Goal: Task Accomplishment & Management: Manage account settings

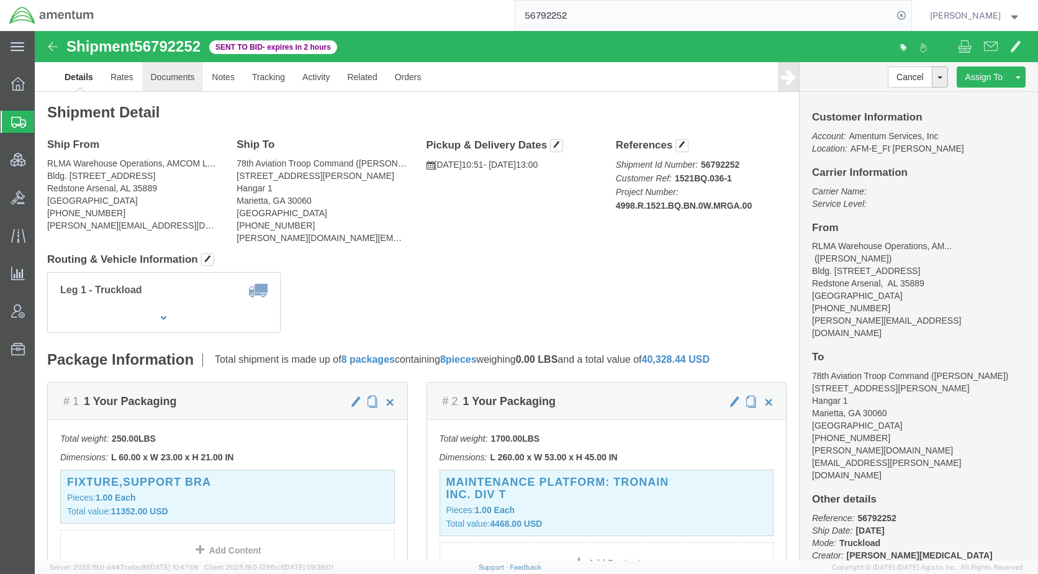
click link "Documents"
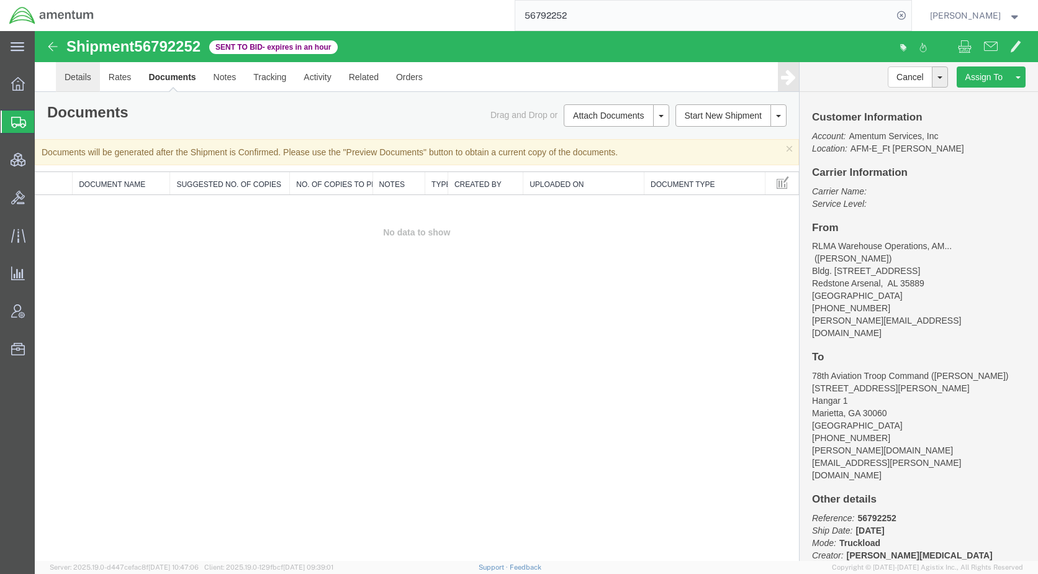
click at [79, 74] on link "Details" at bounding box center [78, 77] width 44 height 30
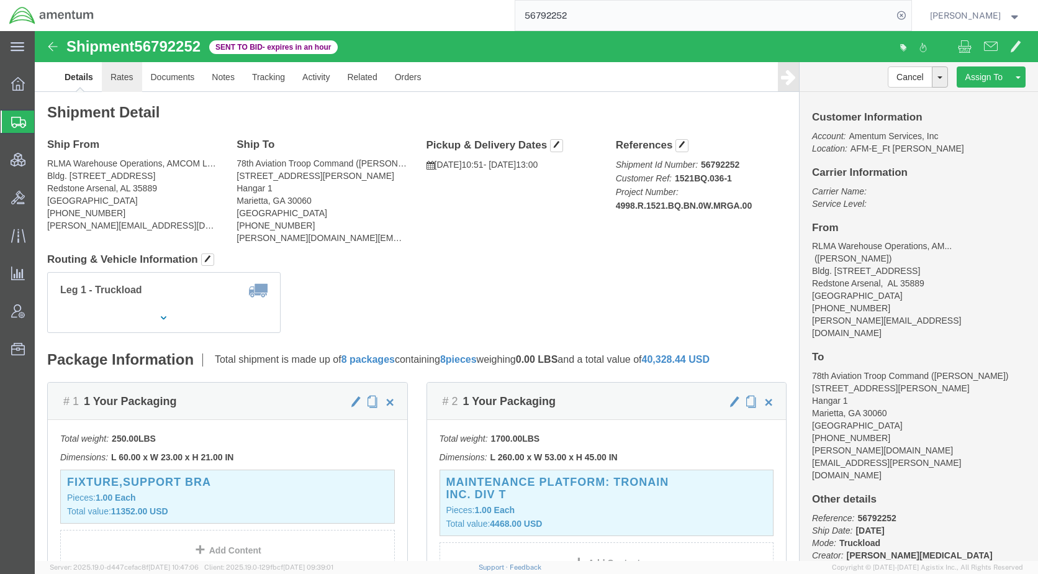
drag, startPoint x: 81, startPoint y: 47, endPoint x: 94, endPoint y: 60, distance: 18.0
click link "Rates"
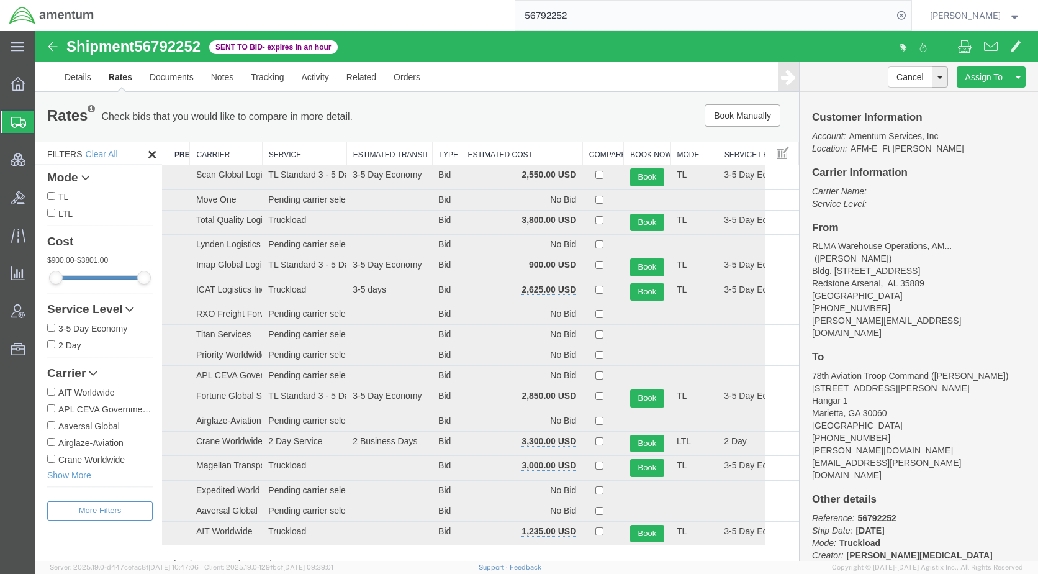
click at [495, 155] on th "Estimated Cost" at bounding box center [521, 153] width 121 height 23
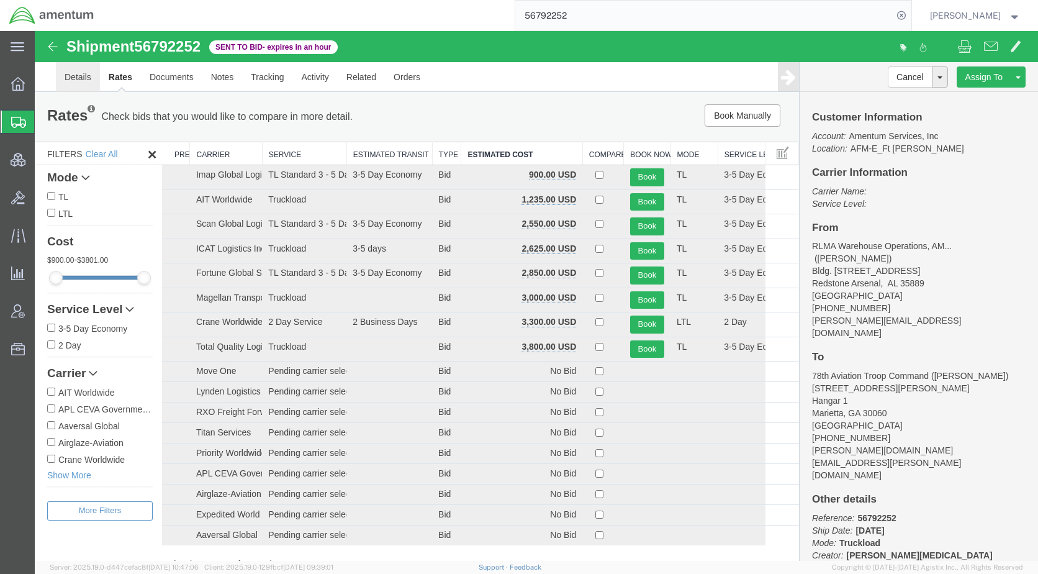
click at [81, 83] on link "Details" at bounding box center [78, 77] width 44 height 30
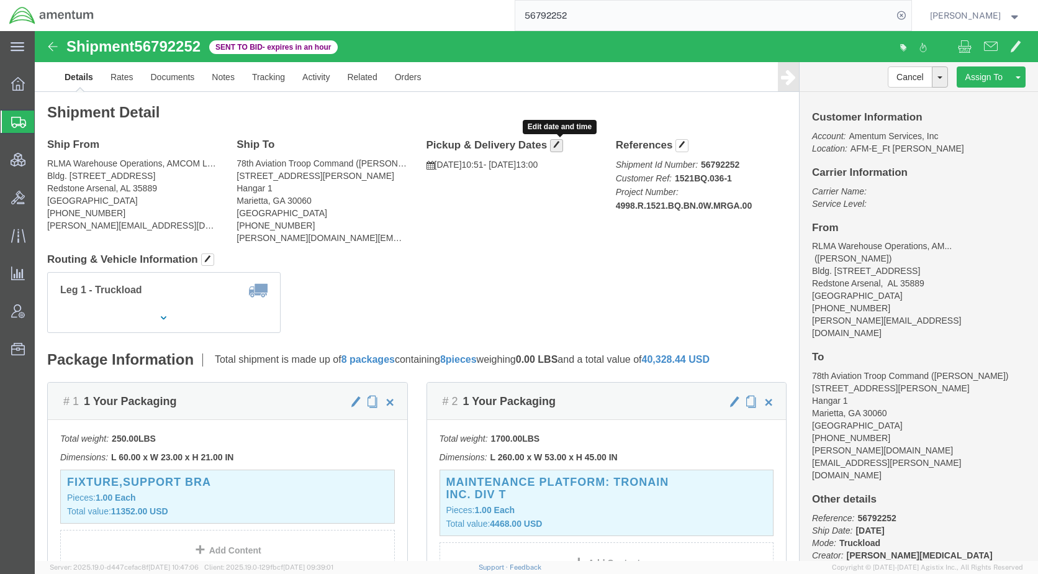
click button "button"
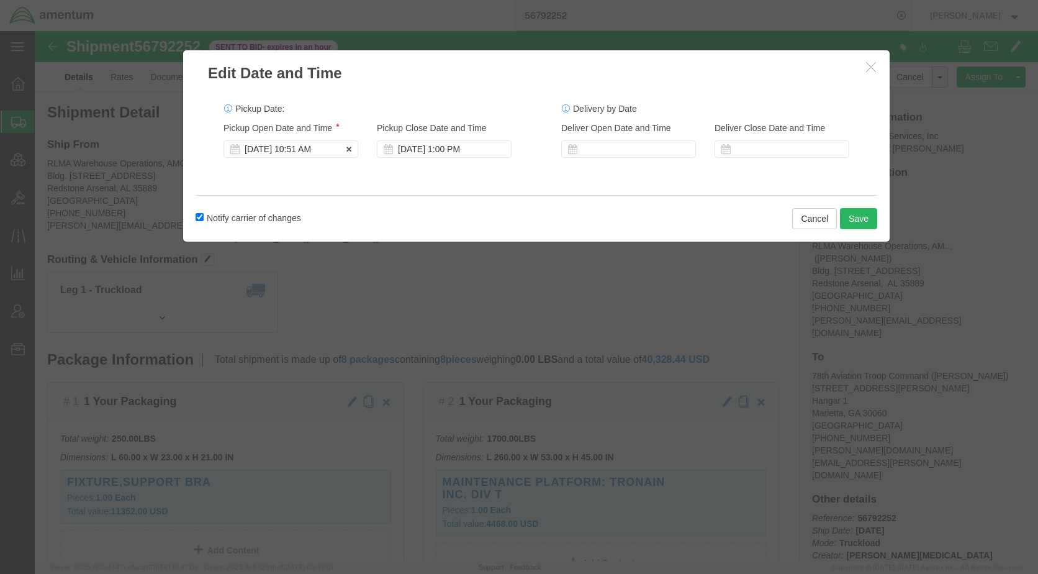
click div "[DATE] 10:51 AM"
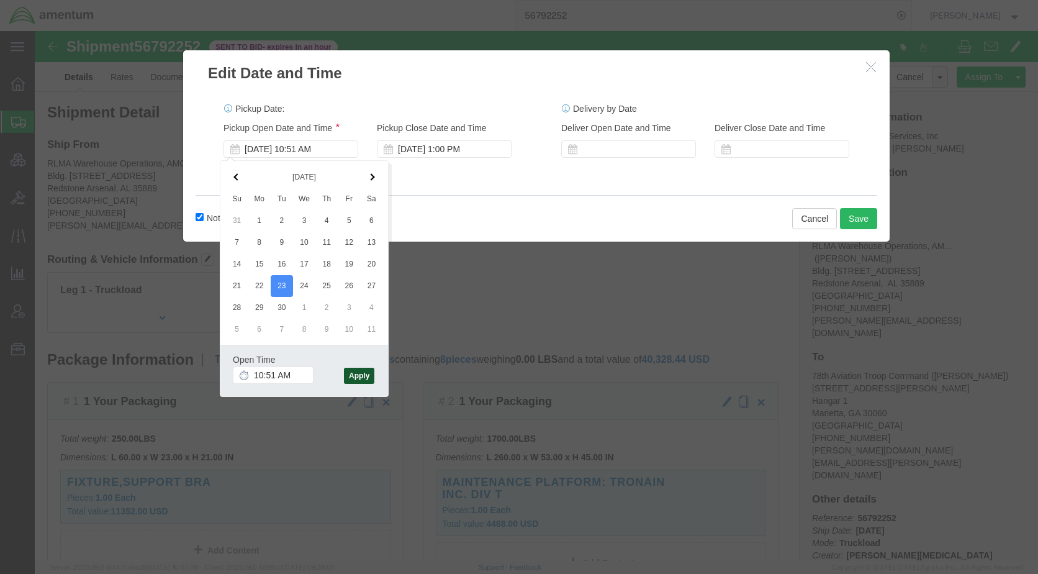
click button "Apply"
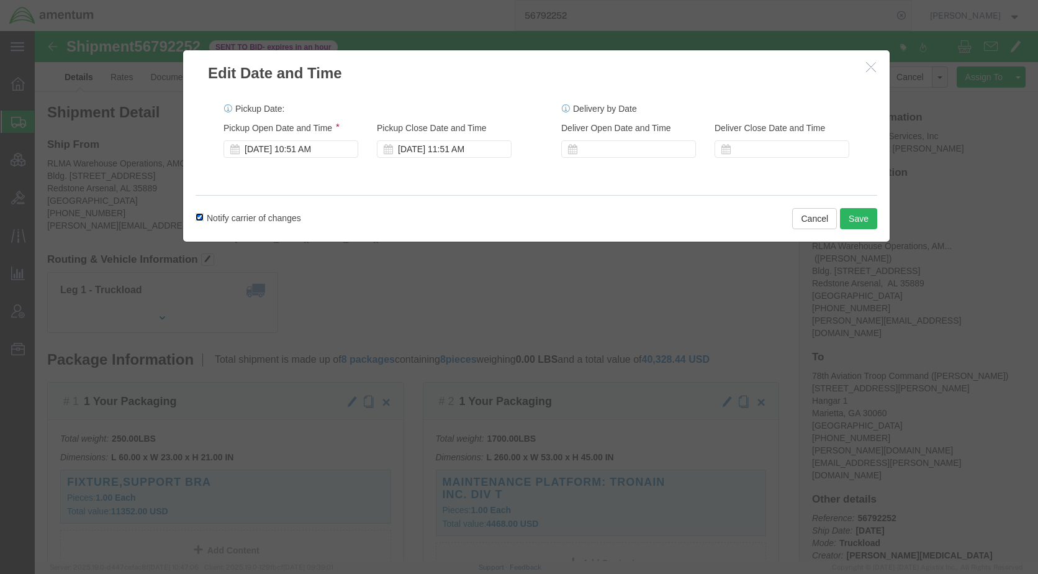
click input "Notify carrier of changes"
checkbox input "false"
click button "Save"
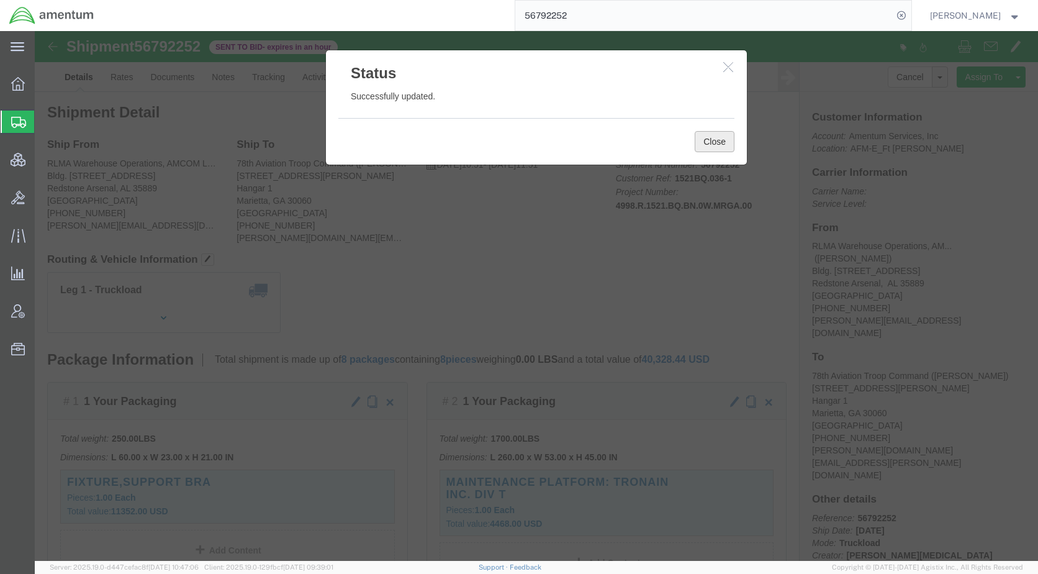
click button "Close"
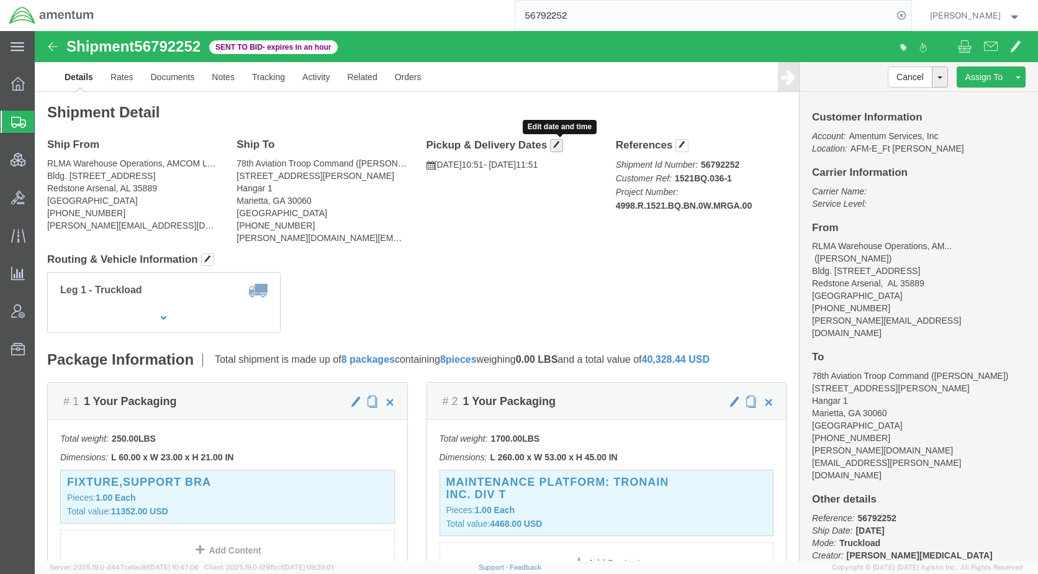
click span "button"
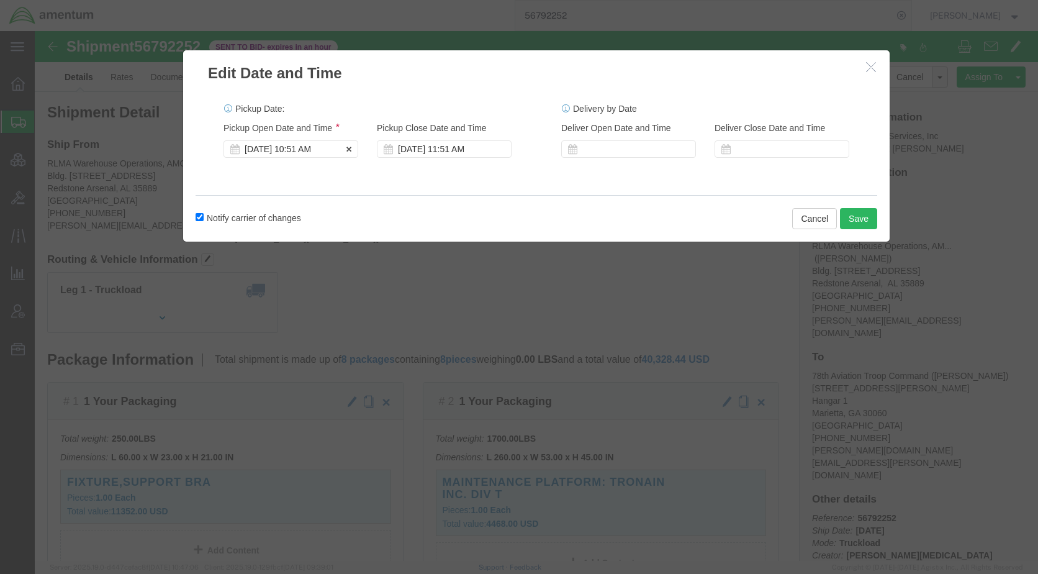
click div "[DATE] 10:51 AM"
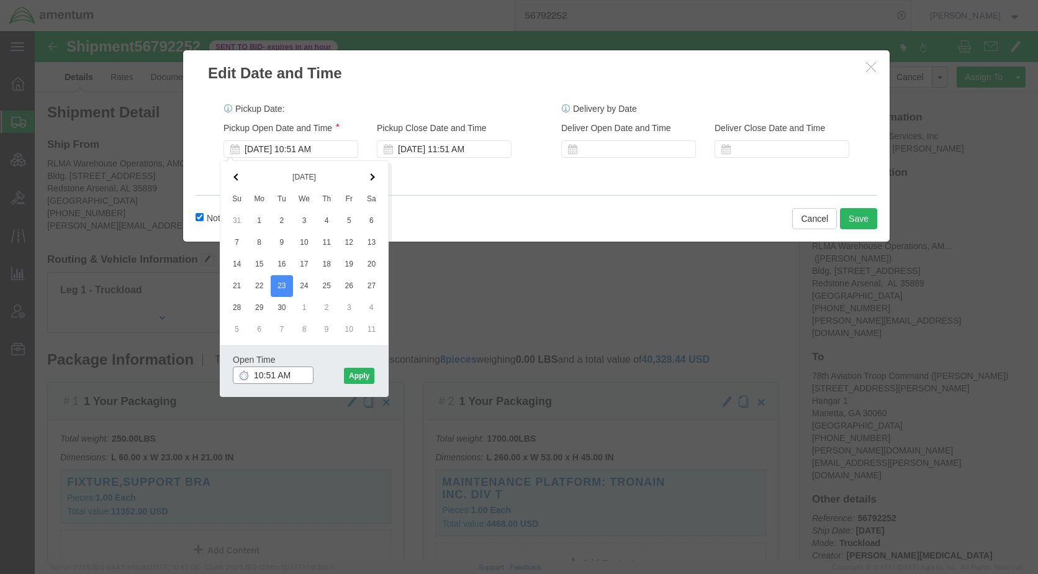
click input "10:51 AM"
type input "10:00 AM"
click button "Apply"
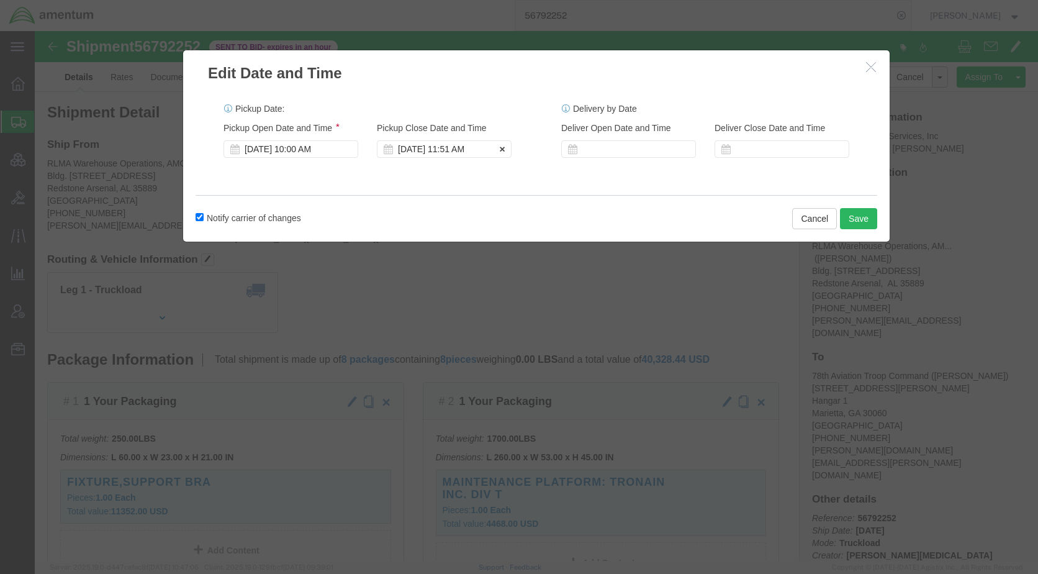
click div "[DATE] 11:51 AM"
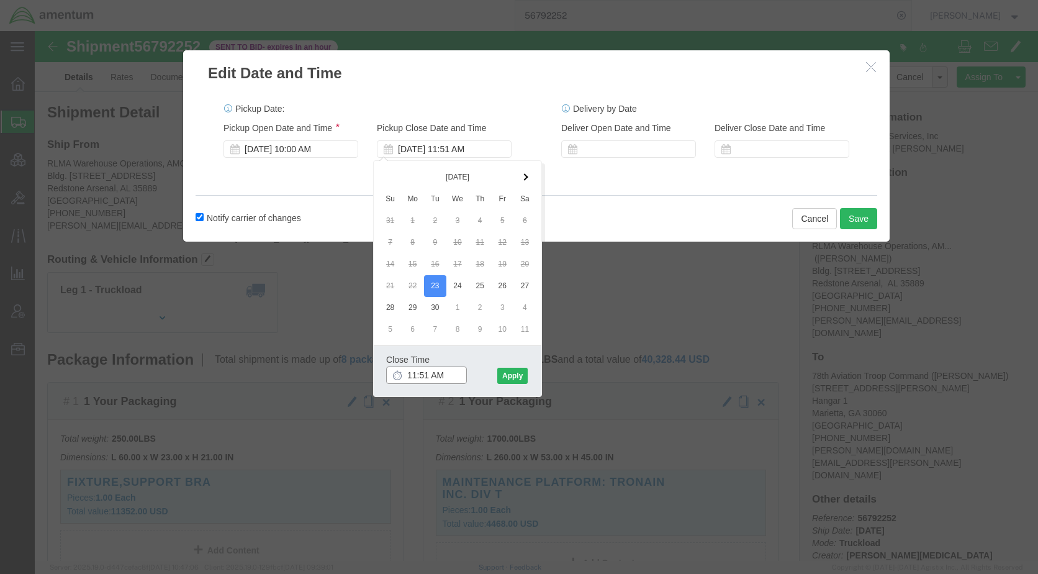
drag, startPoint x: 389, startPoint y: 346, endPoint x: 359, endPoint y: 354, distance: 31.5
click input "11:51 AM"
click input "1:51 AM"
click input "1:00AM"
click input "1:0pM"
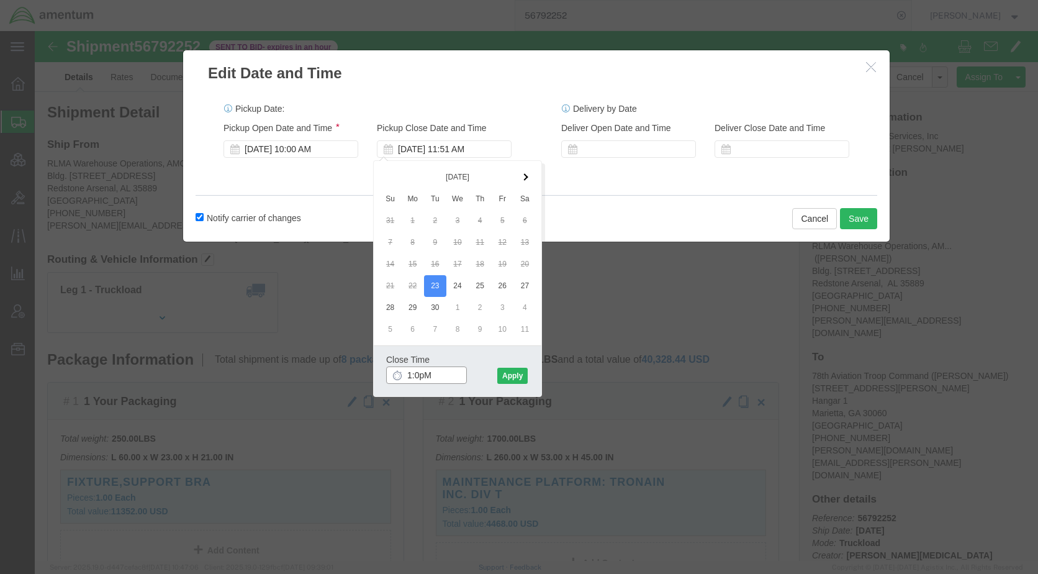
click input "1:0pM"
type input "1:00 PM"
click button "Apply"
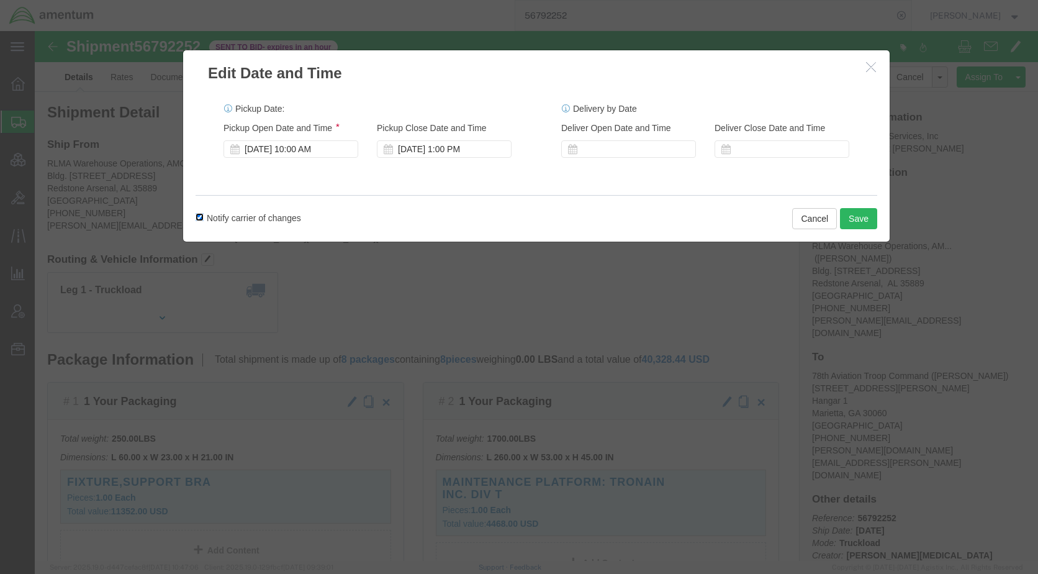
click input "Notify carrier of changes"
checkbox input "false"
click button "Save"
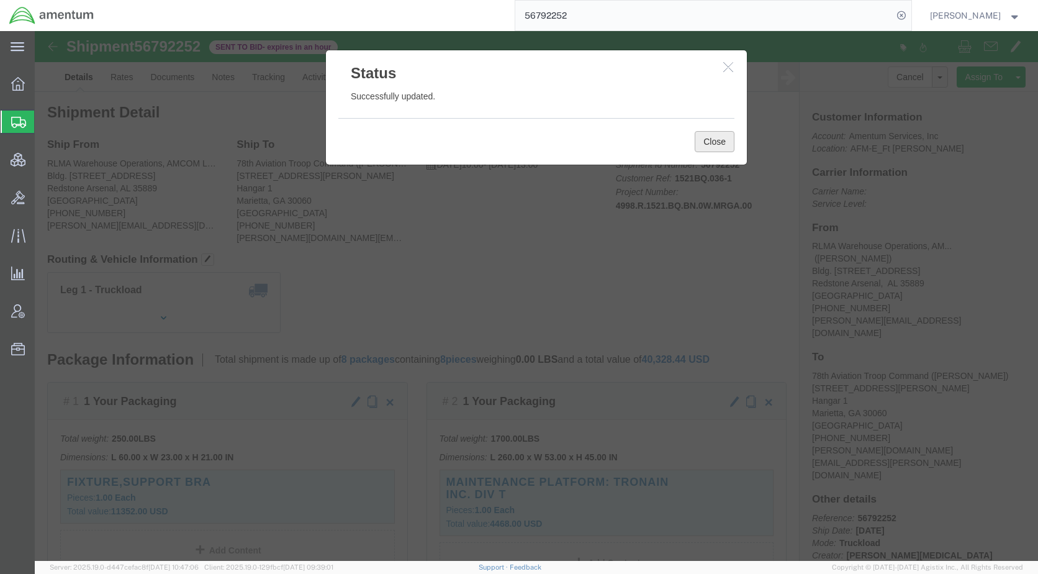
click button "Close"
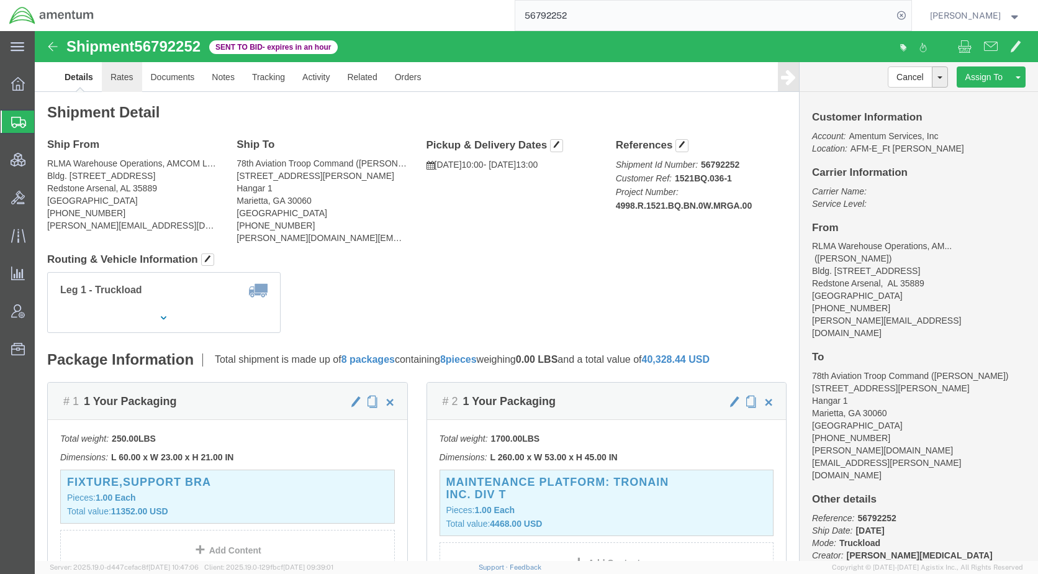
click link "Rates"
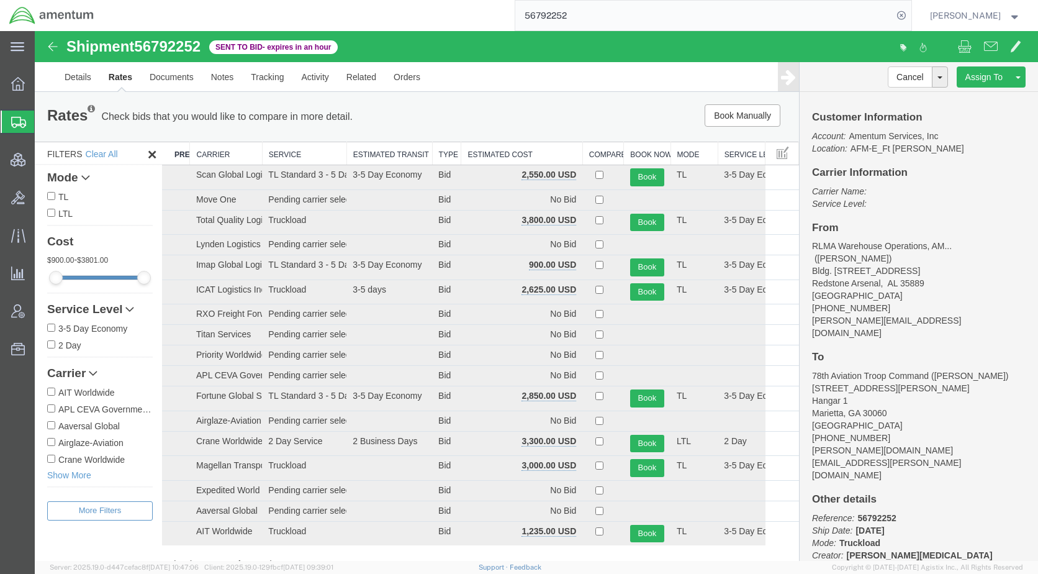
click at [514, 150] on th "Estimated Cost" at bounding box center [521, 153] width 121 height 23
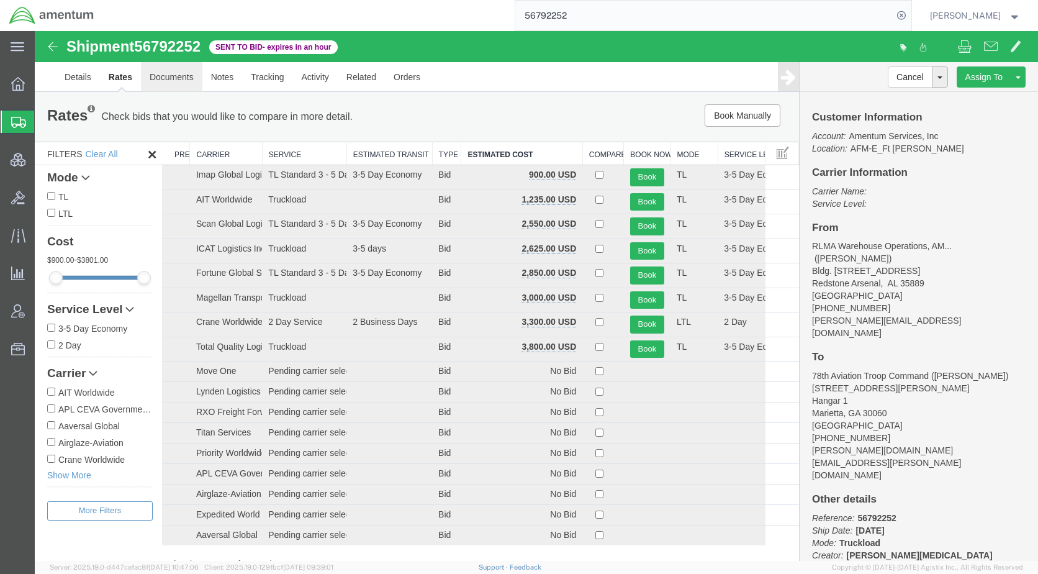
click at [168, 79] on link "Documents" at bounding box center [171, 77] width 61 height 30
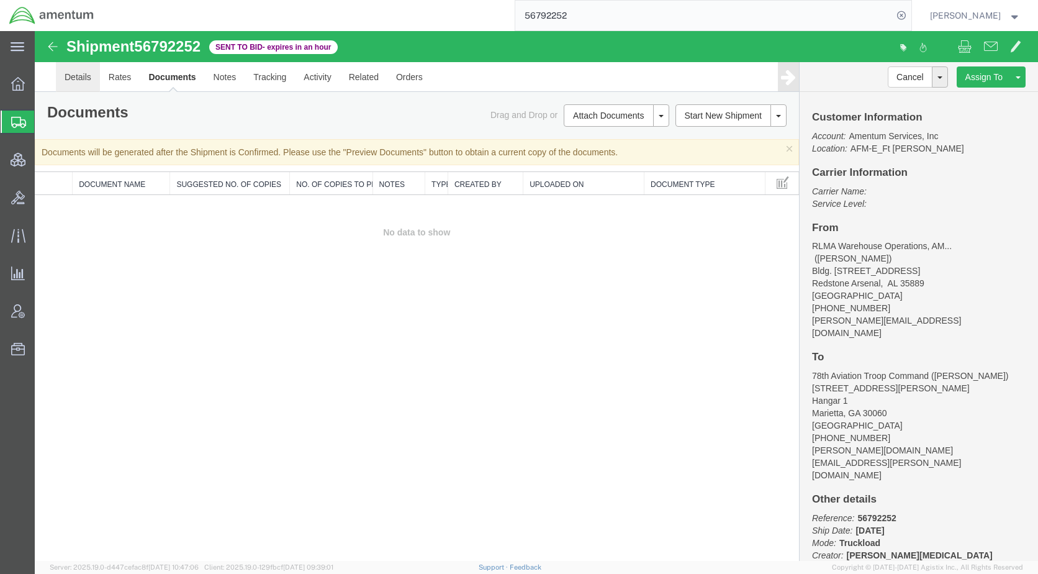
click at [68, 82] on link "Details" at bounding box center [78, 77] width 44 height 30
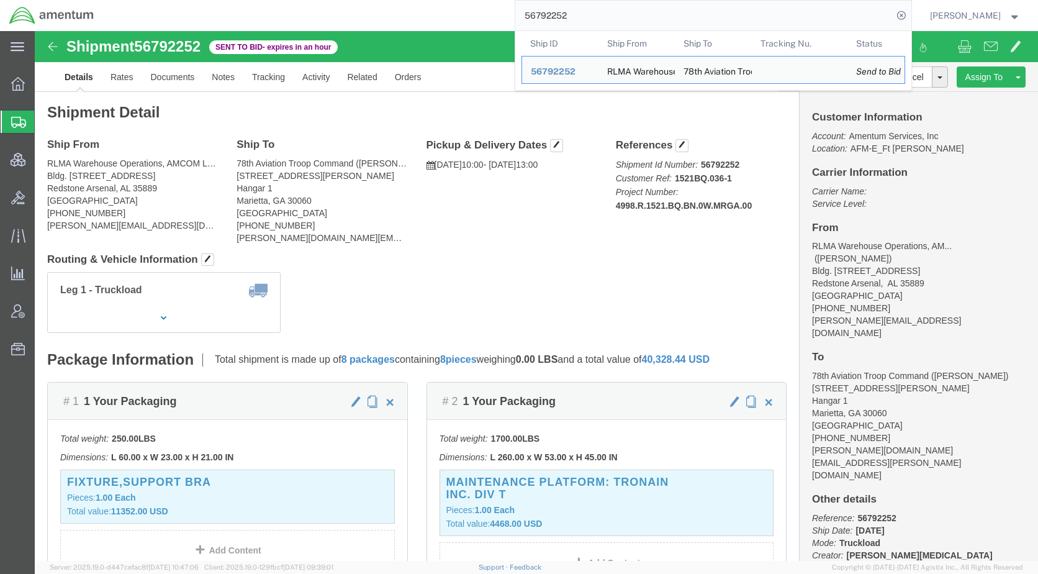
drag, startPoint x: 626, startPoint y: 14, endPoint x: 525, endPoint y: 17, distance: 101.3
click at [525, 17] on div "56792252 Ship ID Ship From Ship To Tracking Nu. Status Ship ID 56792252 Ship Fr…" at bounding box center [507, 15] width 809 height 31
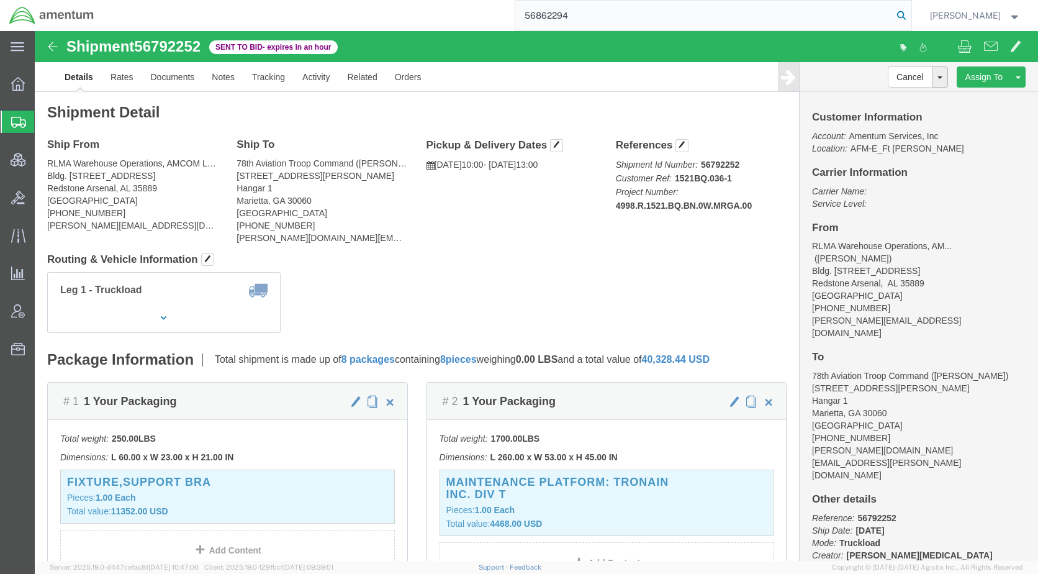
type input "56862294"
click at [910, 14] on icon at bounding box center [901, 15] width 17 height 17
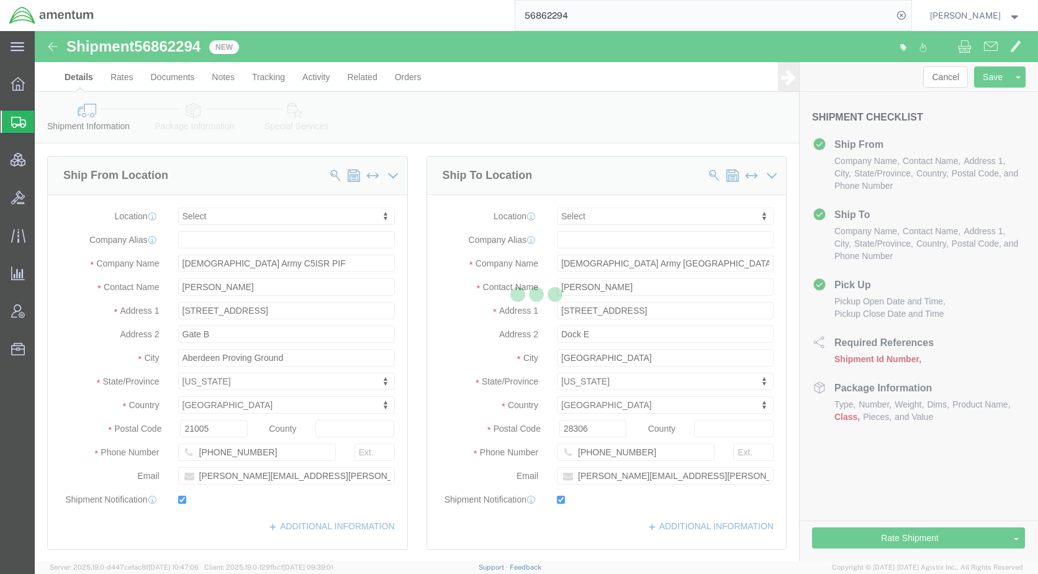
select select
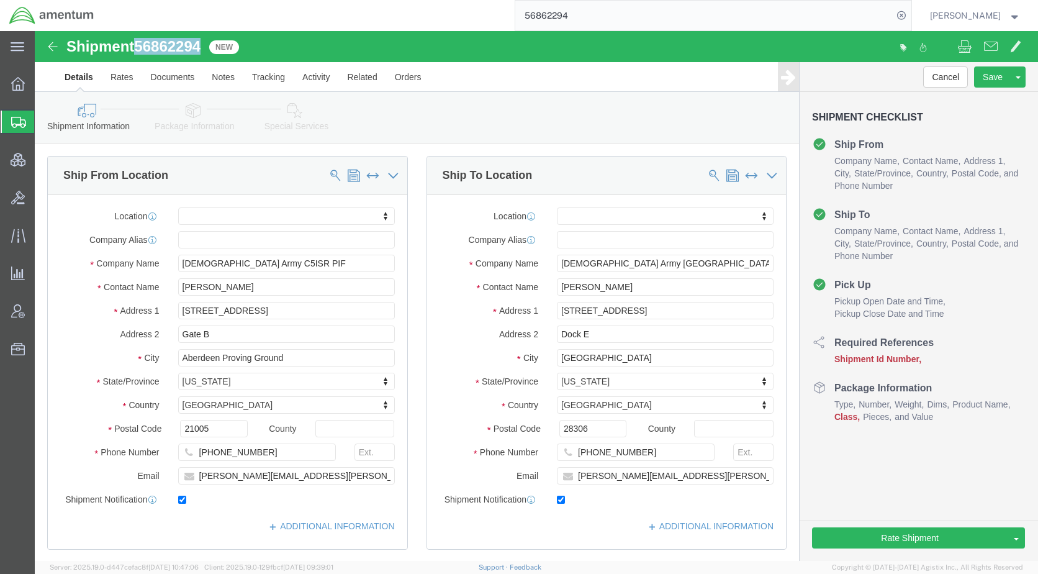
drag, startPoint x: 170, startPoint y: 15, endPoint x: 104, endPoint y: 18, distance: 65.3
click span "56862294"
copy span "56862294"
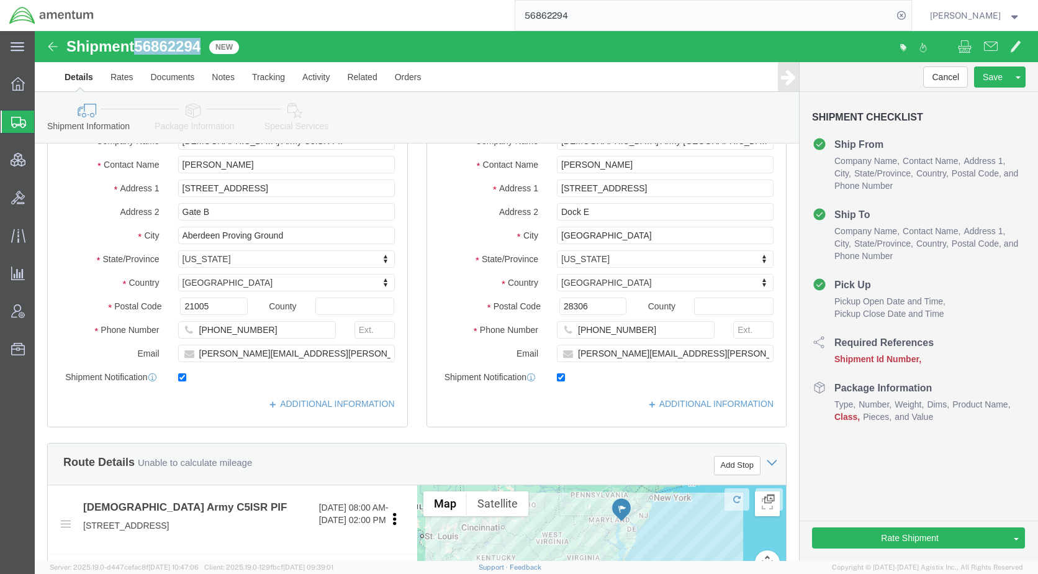
scroll to position [497, 0]
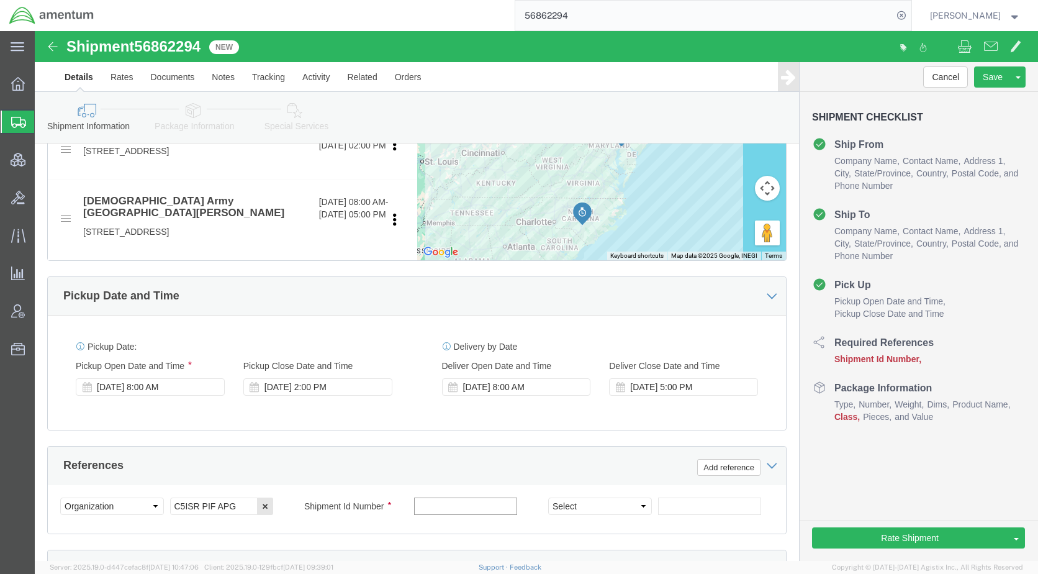
paste input "56862294"
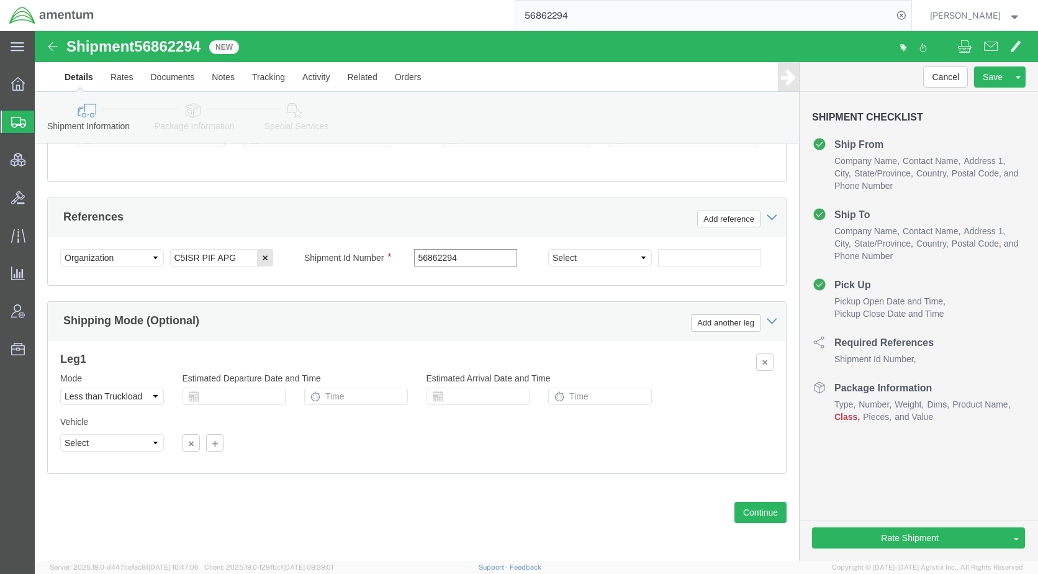
scroll to position [760, 0]
type input "56862294"
drag, startPoint x: 97, startPoint y: 369, endPoint x: 94, endPoint y: 375, distance: 6.7
click select "Select Air Less than Truckload Multi-Leg Ocean Freight Rail Small Parcel Truckl…"
select select "TL"
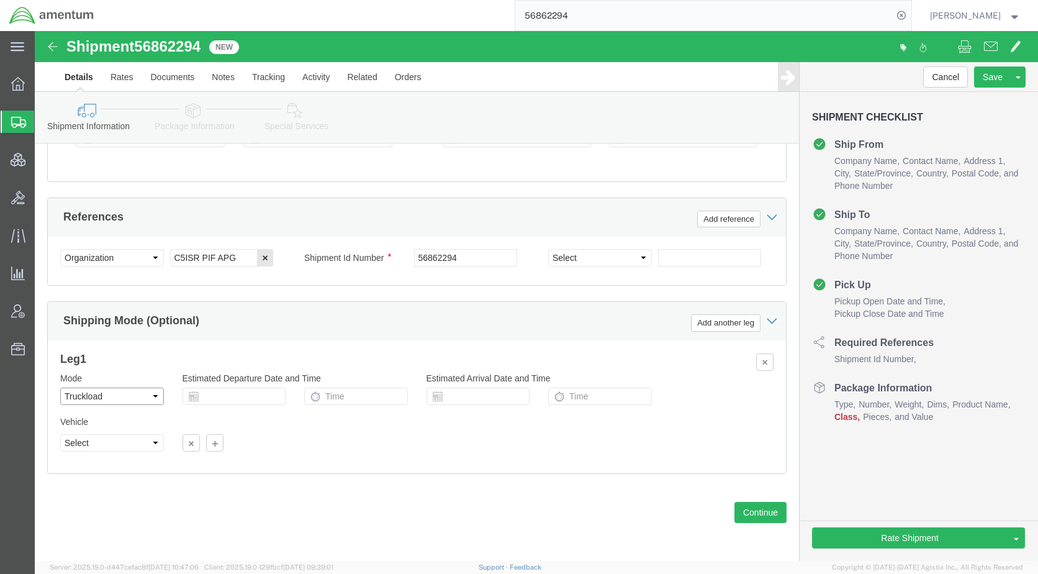
click select "Select Air Less than Truckload Multi-Leg Ocean Freight Rail Small Parcel Truckl…"
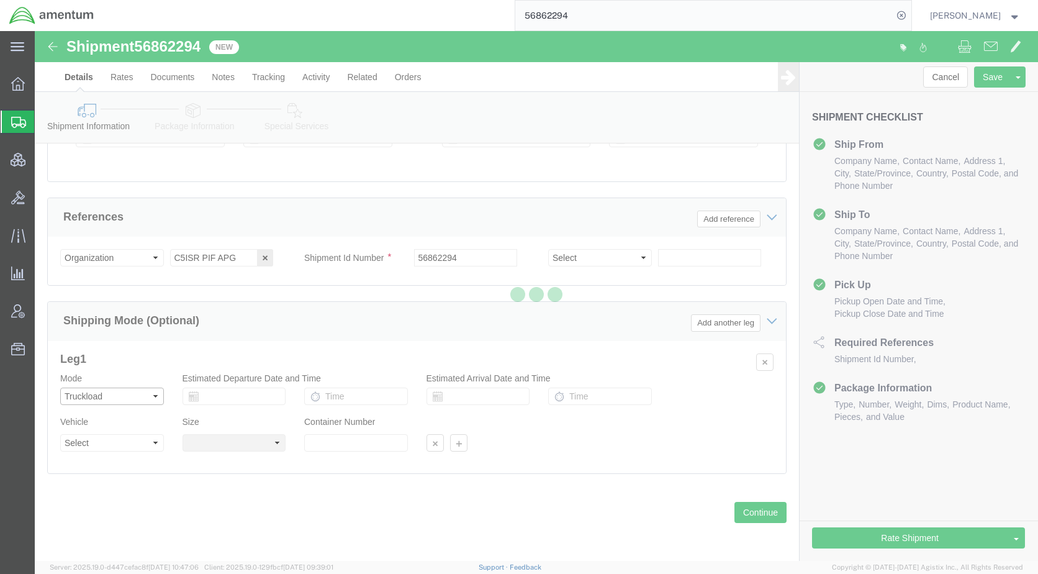
select select
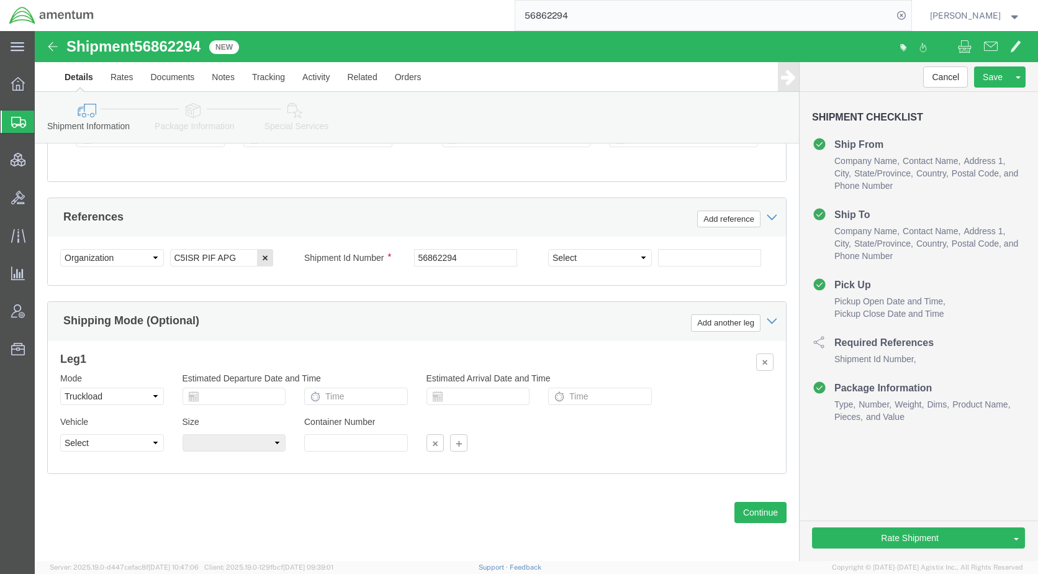
click icon
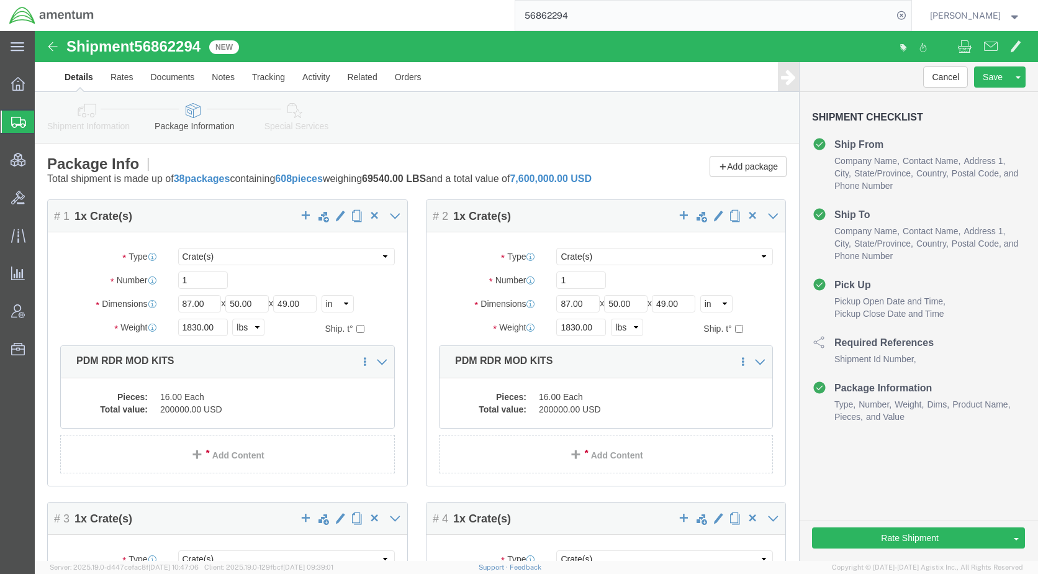
click icon
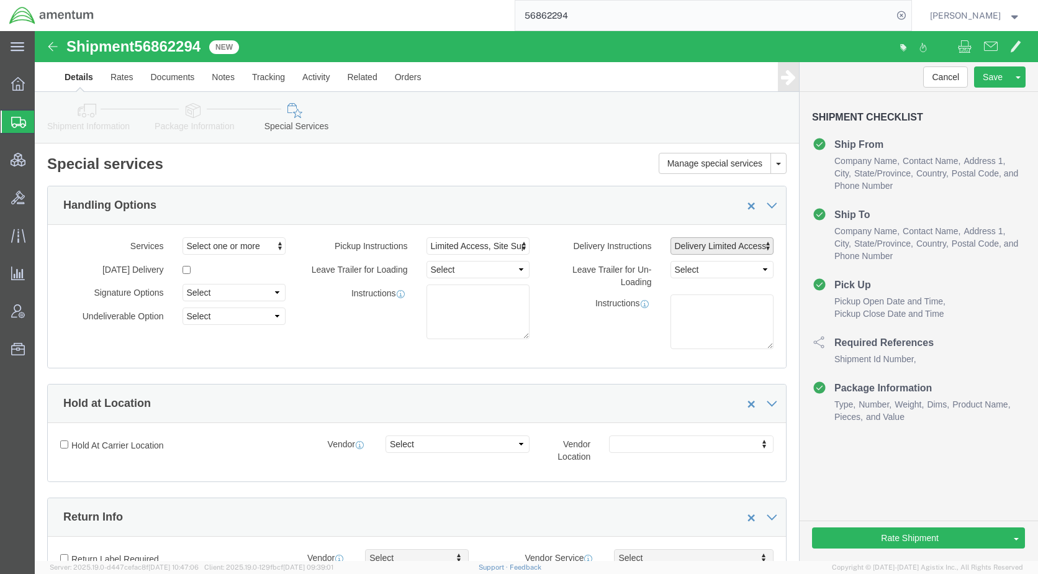
click span "Delivery Limited Access, Site Support"
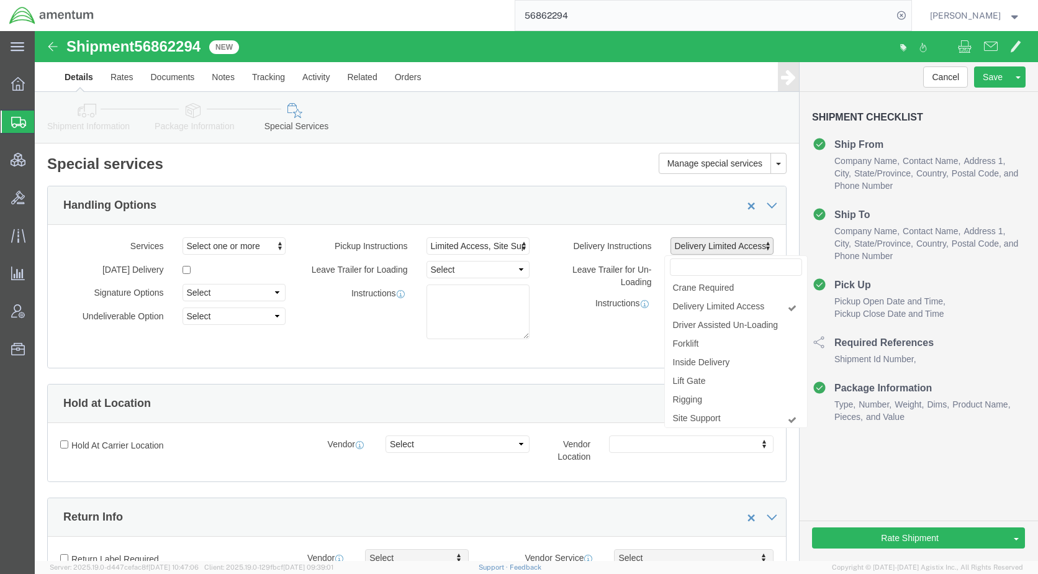
click div "Instructions"
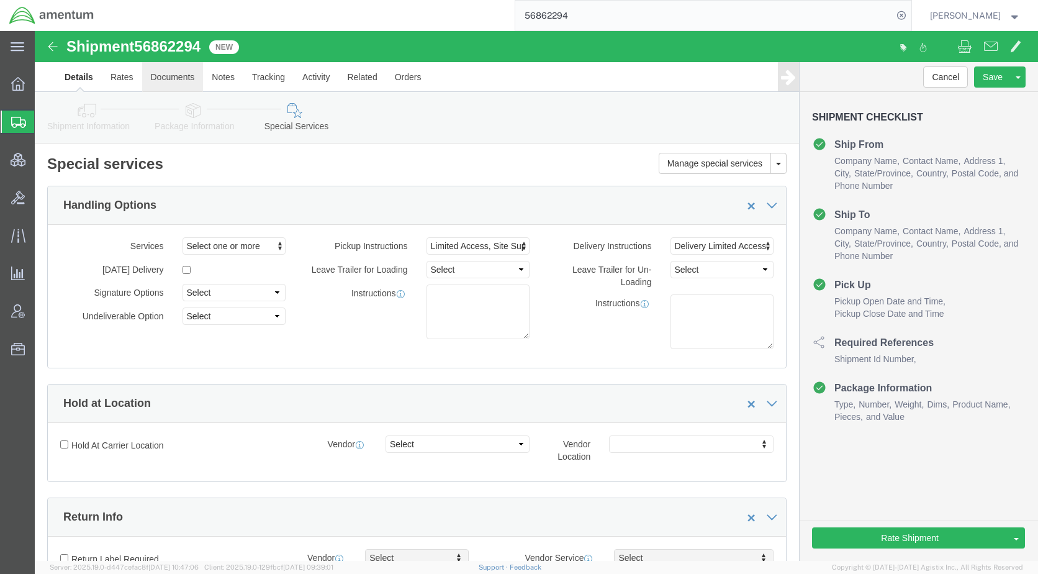
click link "Documents"
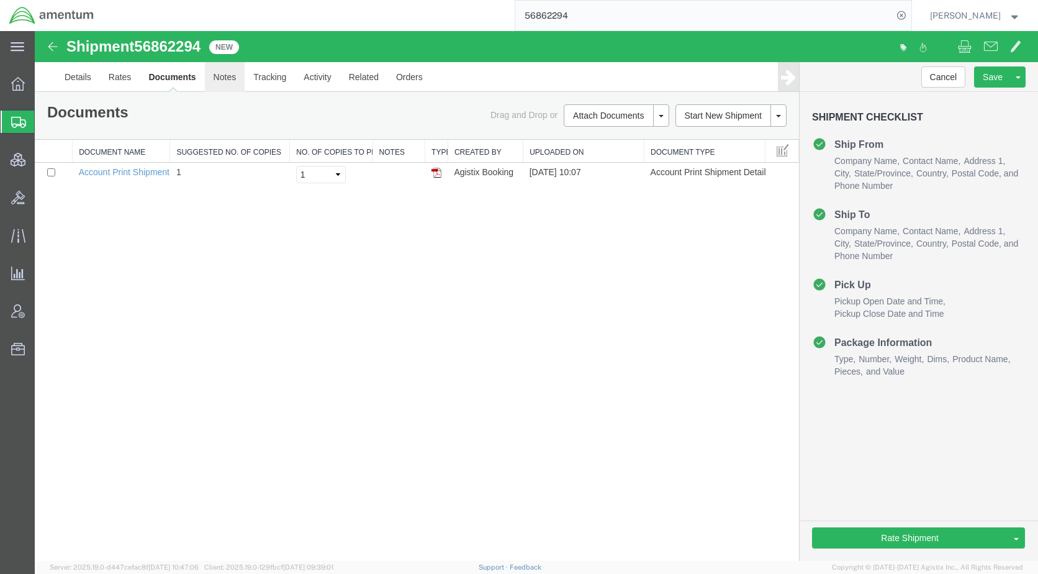
click at [227, 79] on link "Notes" at bounding box center [225, 77] width 40 height 30
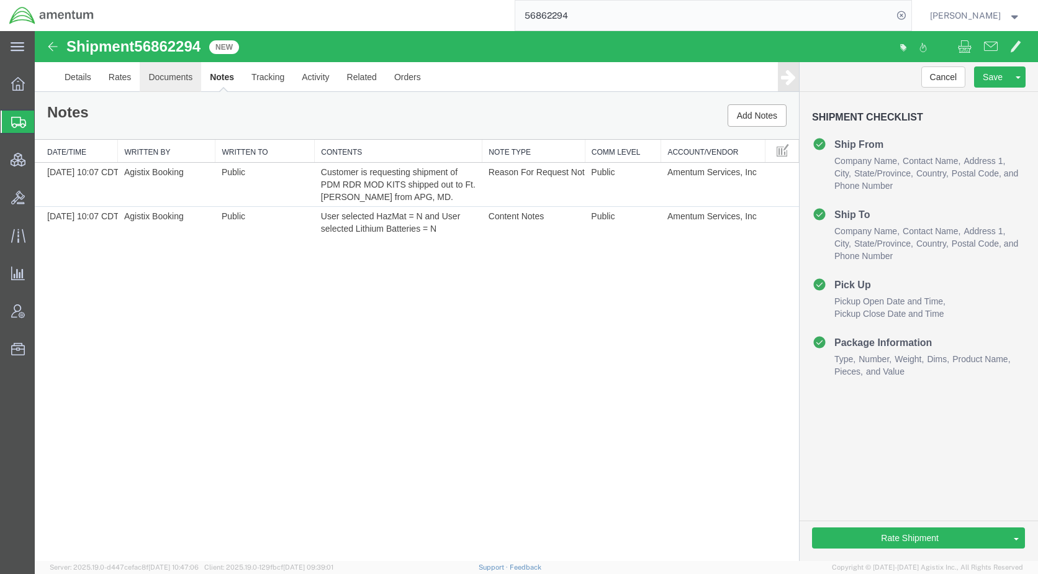
click at [183, 83] on link "Documents" at bounding box center [170, 77] width 61 height 30
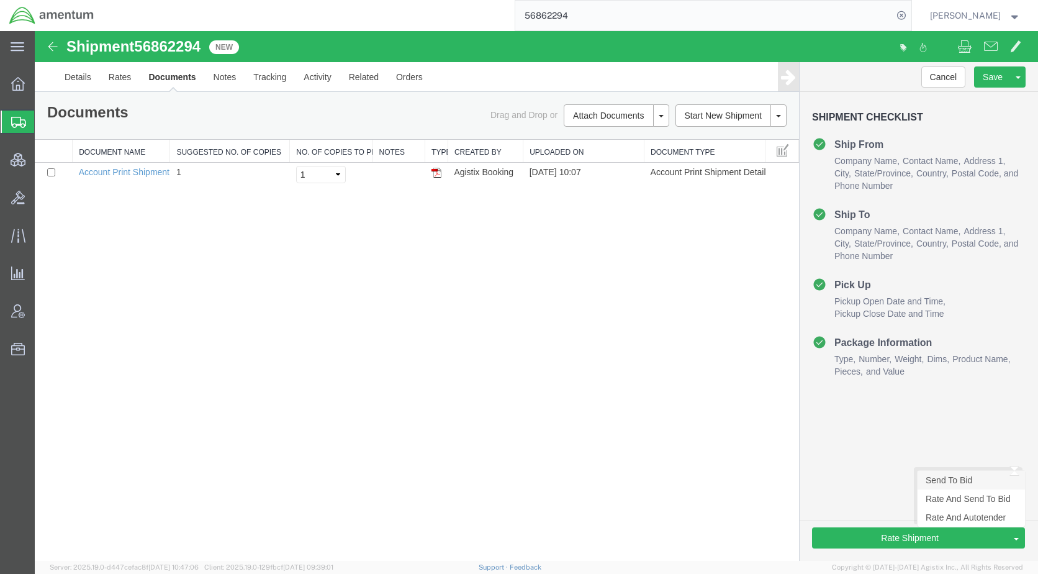
click at [949, 483] on link "Send To Bid" at bounding box center [971, 480] width 107 height 19
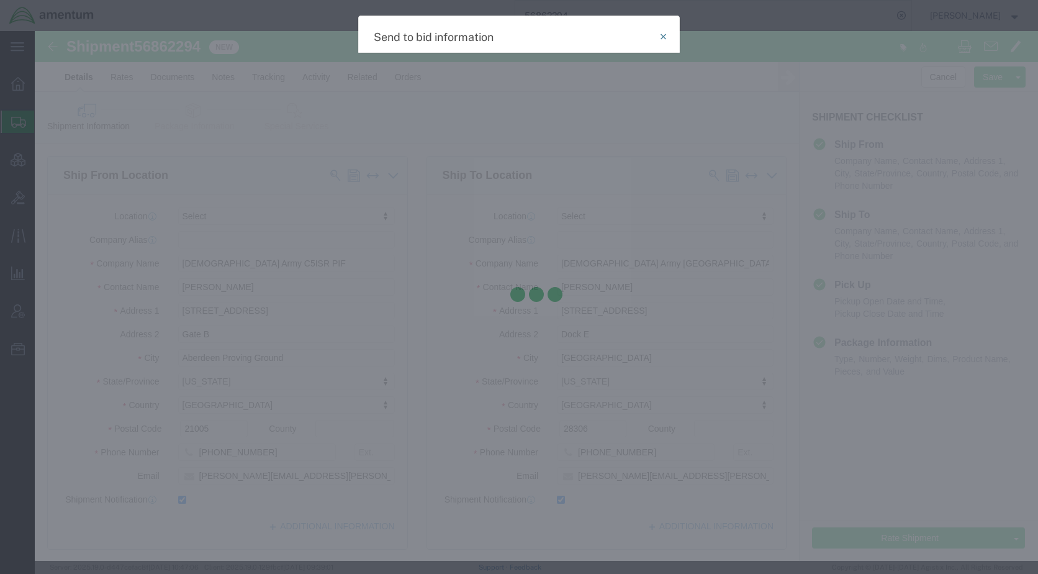
select select "TL"
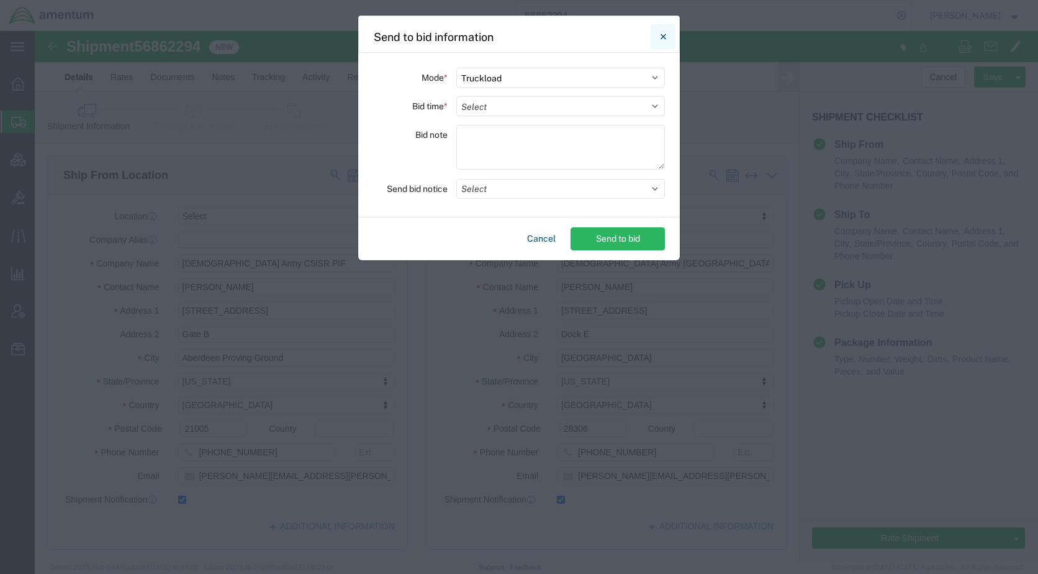
drag, startPoint x: 659, startPoint y: 40, endPoint x: 486, endPoint y: 78, distance: 177.5
click at [659, 40] on button "Close" at bounding box center [663, 36] width 25 height 25
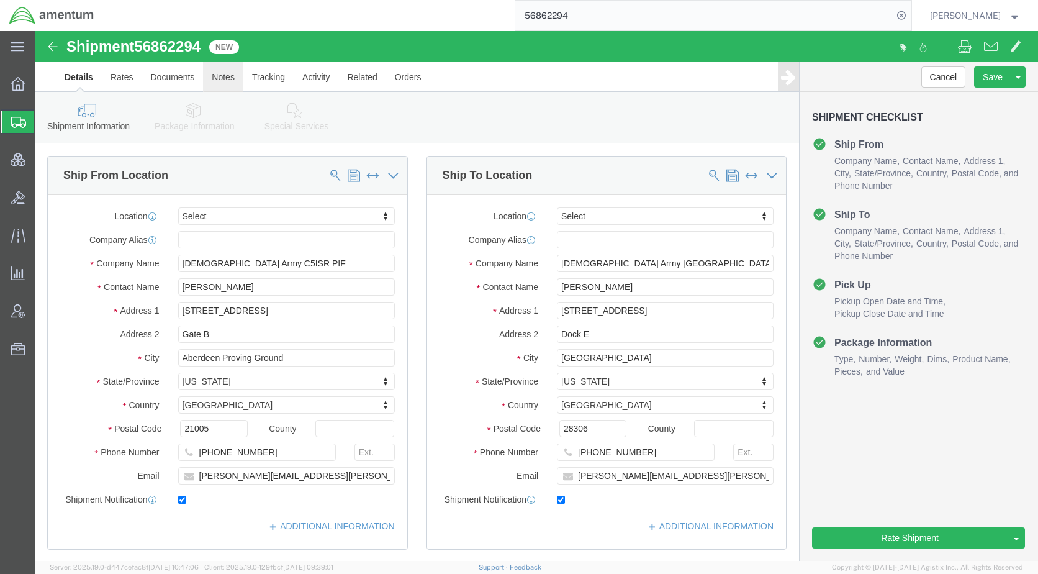
click link "Notes"
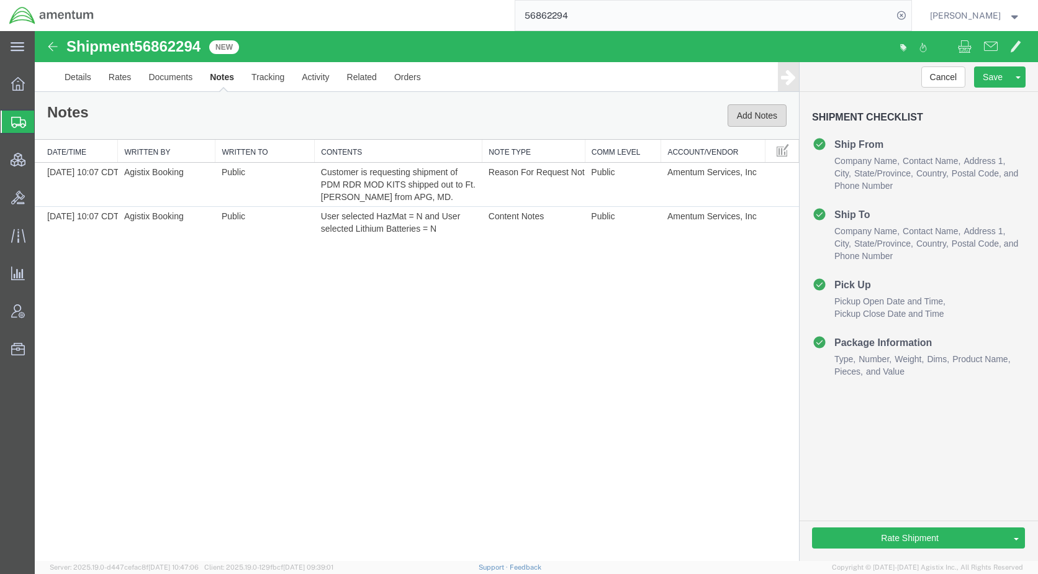
click at [743, 119] on button "Add Notes" at bounding box center [757, 115] width 59 height 22
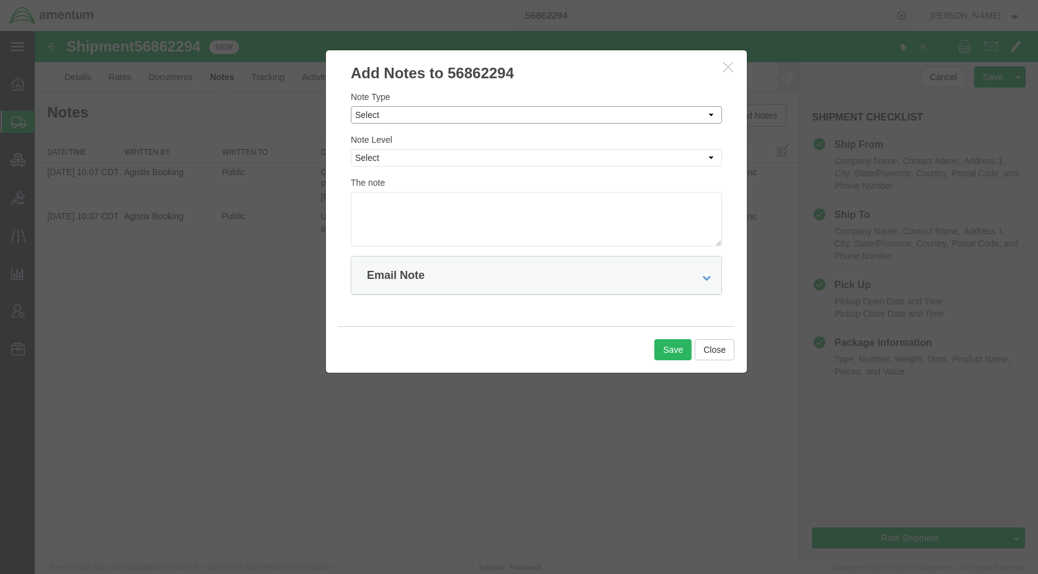
click at [403, 117] on select "Select Approval Bid Notes Carrier Change Notes Claim Notes Content Hazmat Notes…" at bounding box center [536, 114] width 371 height 17
select select "BID_NOTES"
click at [351, 106] on select "Select Approval Bid Notes Carrier Change Notes Claim Notes Content Hazmat Notes…" at bounding box center [536, 114] width 371 height 17
click at [409, 160] on select "Select Private to Account Private to Vendor Public" at bounding box center [536, 157] width 371 height 17
select select "PUBLIC"
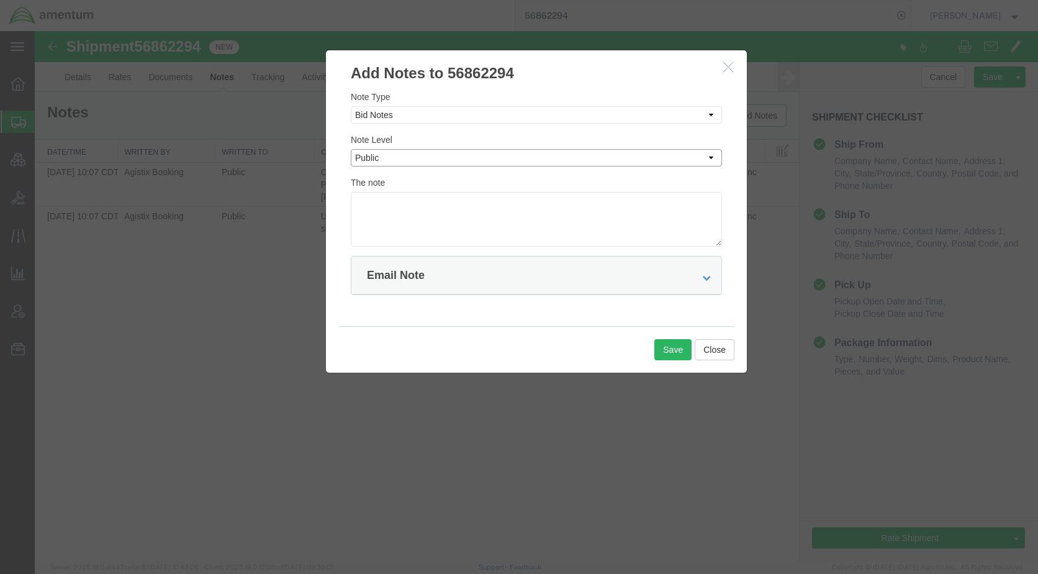
click at [351, 149] on select "Select Private to Account Private to Vendor Public" at bounding box center [536, 157] width 371 height 17
click at [421, 212] on textarea at bounding box center [536, 219] width 371 height 55
type textarea "Please provide all in rate for movement of all pieces."
click at [662, 349] on button "Save" at bounding box center [673, 349] width 37 height 21
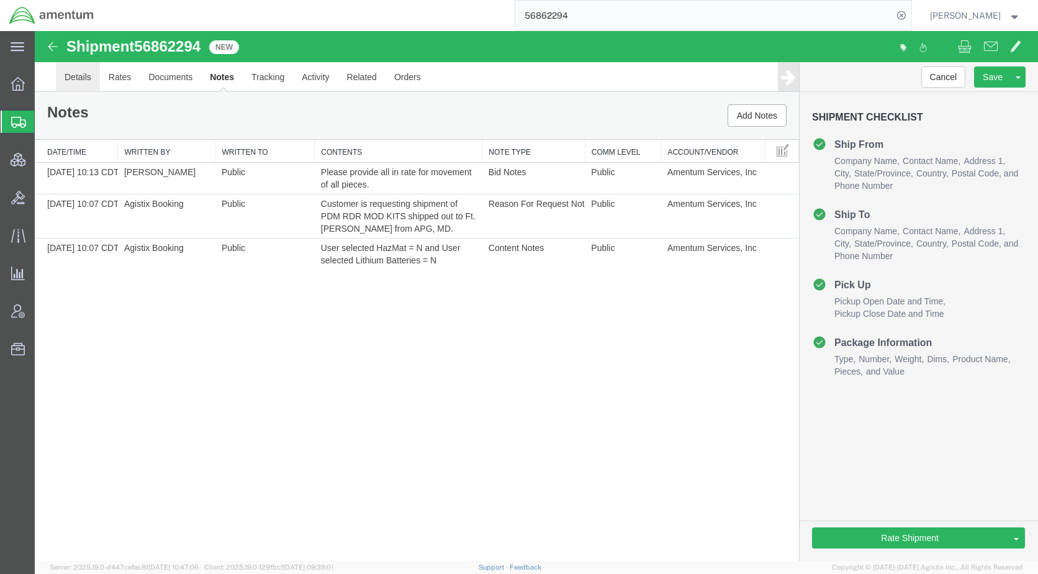
click at [84, 78] on link "Details" at bounding box center [78, 77] width 44 height 30
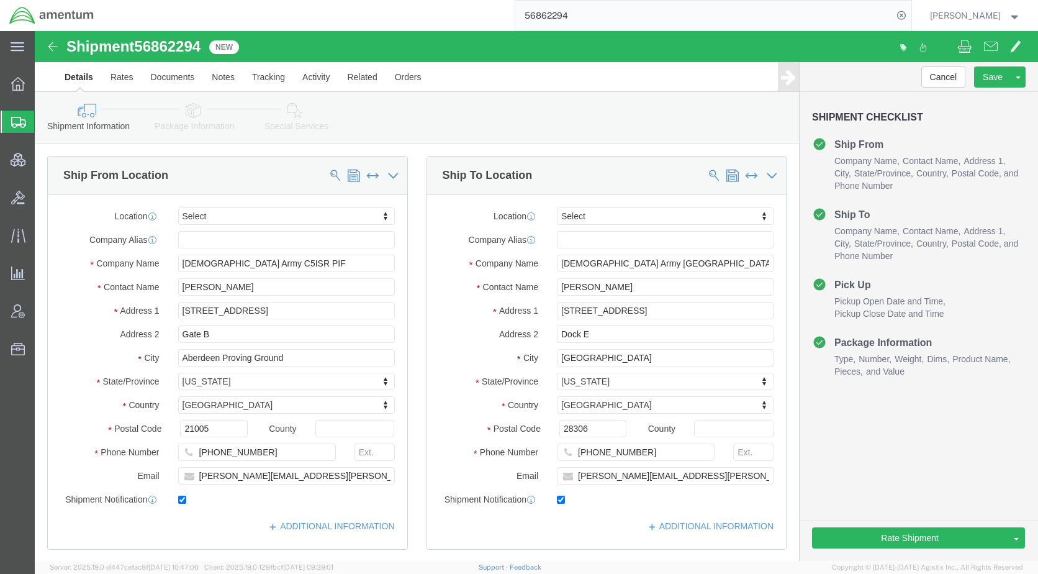
click icon
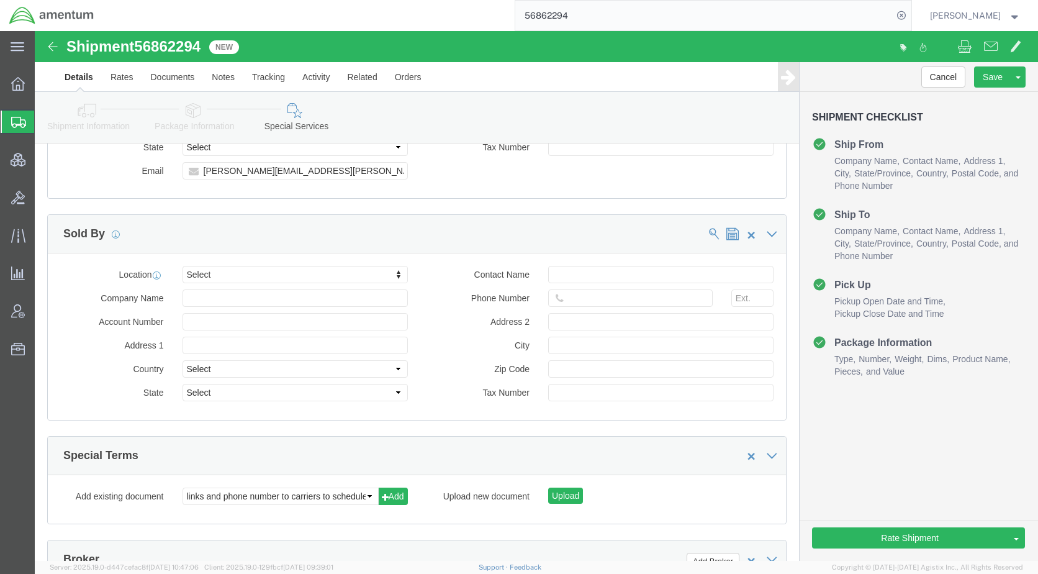
scroll to position [1615, 0]
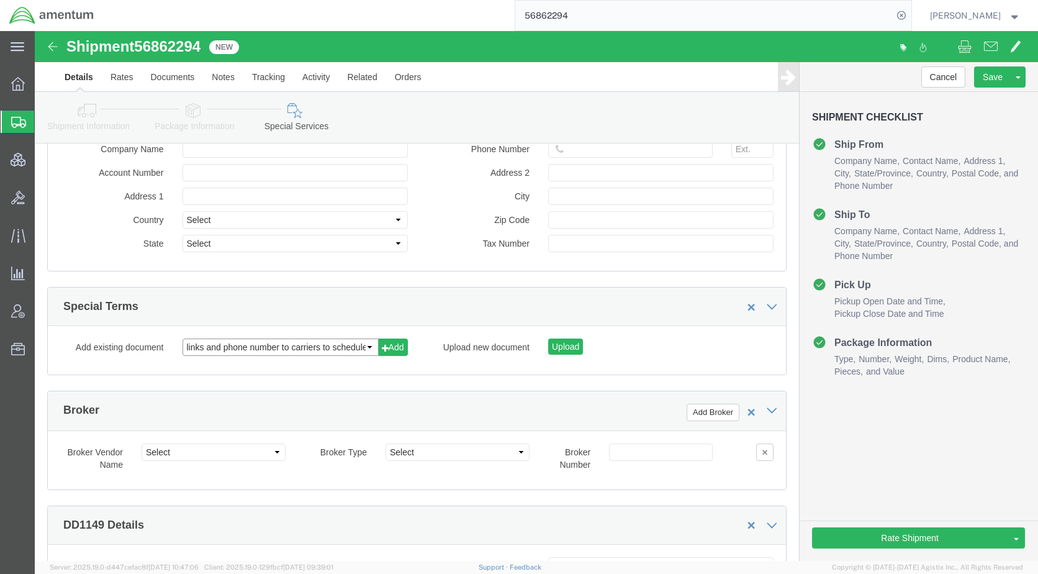
click select "links and phone number to carriers to schedule a pickup instructions for US imp…"
select select "109858247"
click select "links and phone number to carriers to schedule a pickup instructions for US imp…"
click button "Add"
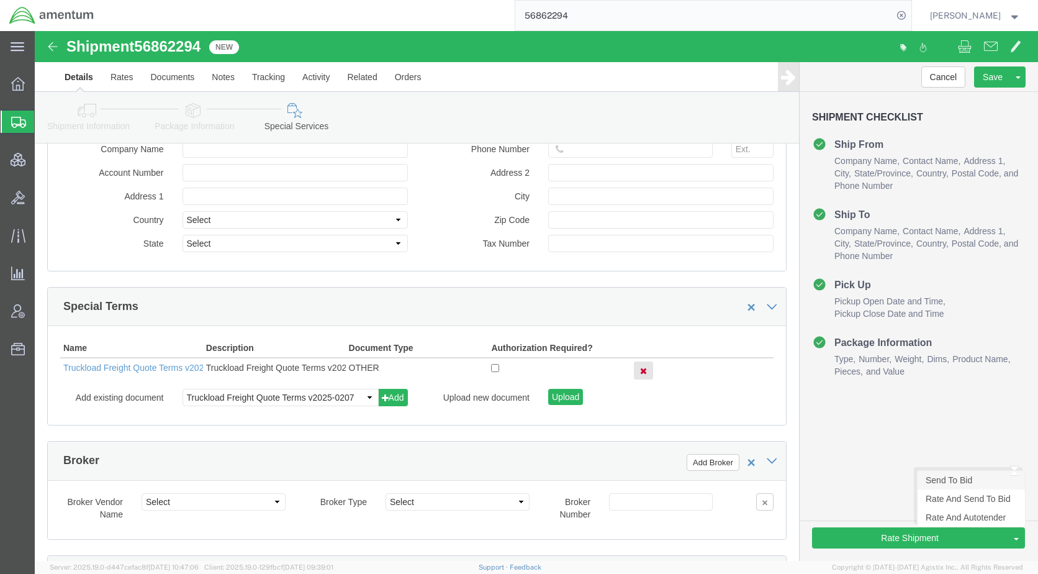
click link "Send To Bid"
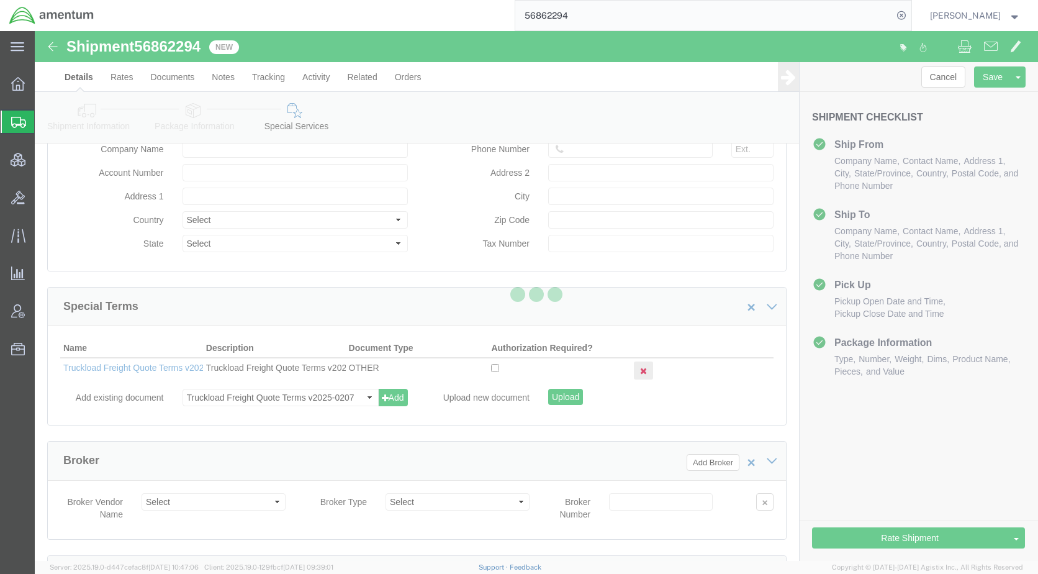
select select "TL"
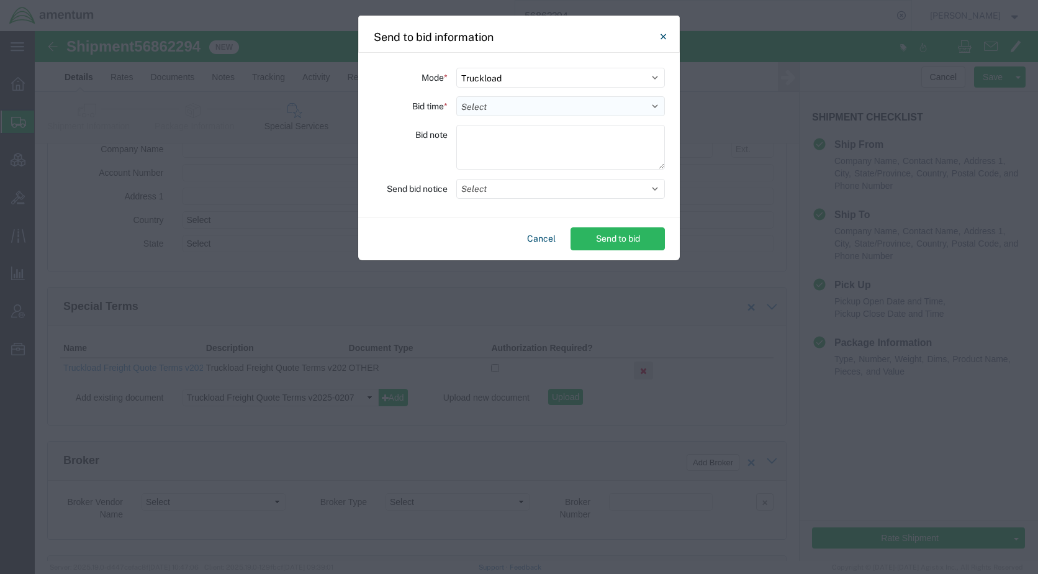
click at [506, 114] on select "Select 30 Min (Rush) 1 Hour (Rush) 2 Hours (Rush) 4 Hours (Rush) 8 Hours (Rush)…" at bounding box center [560, 106] width 209 height 20
select select "24"
click at [456, 96] on select "Select 30 Min (Rush) 1 Hour (Rush) 2 Hours (Rush) 4 Hours (Rush) 8 Hours (Rush)…" at bounding box center [560, 106] width 209 height 20
click at [510, 191] on button "Select" at bounding box center [560, 189] width 209 height 20
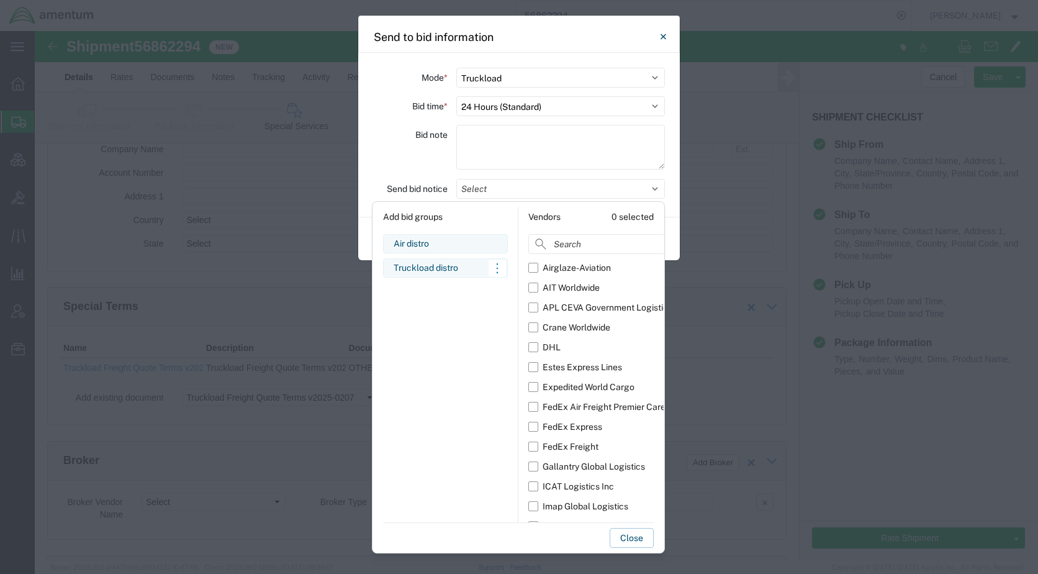
click at [448, 274] on div "Truckload distro" at bounding box center [446, 267] width 104 height 13
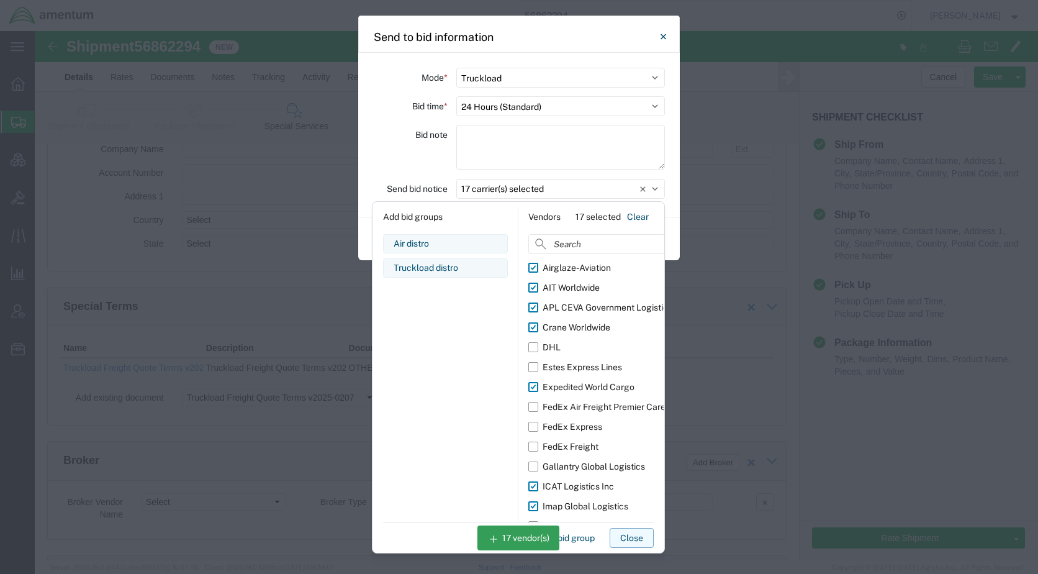
click at [628, 539] on button "Close" at bounding box center [632, 538] width 44 height 20
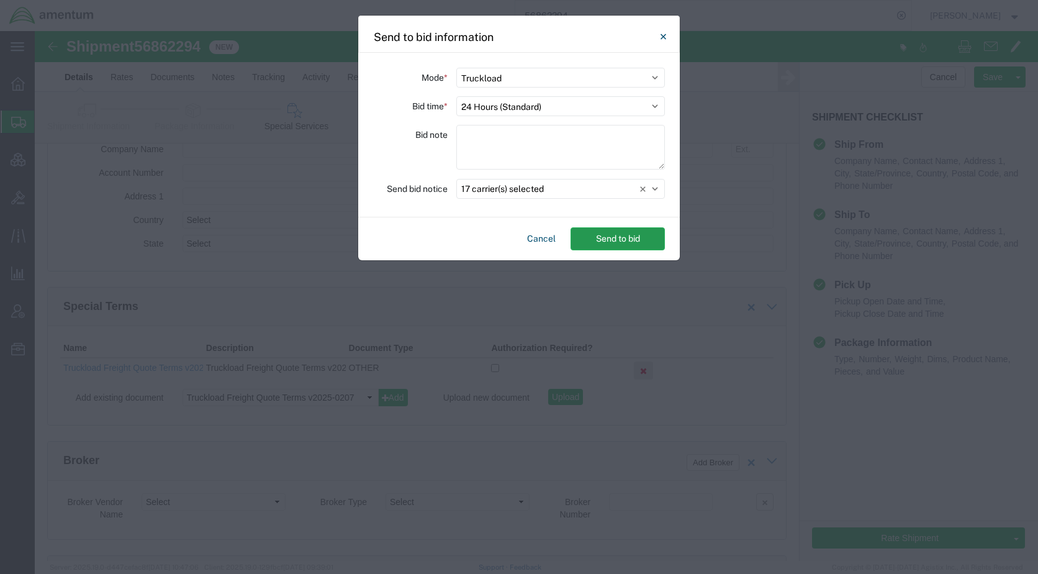
click at [623, 241] on button "Send to bid" at bounding box center [618, 238] width 94 height 23
